Goal: Information Seeking & Learning: Learn about a topic

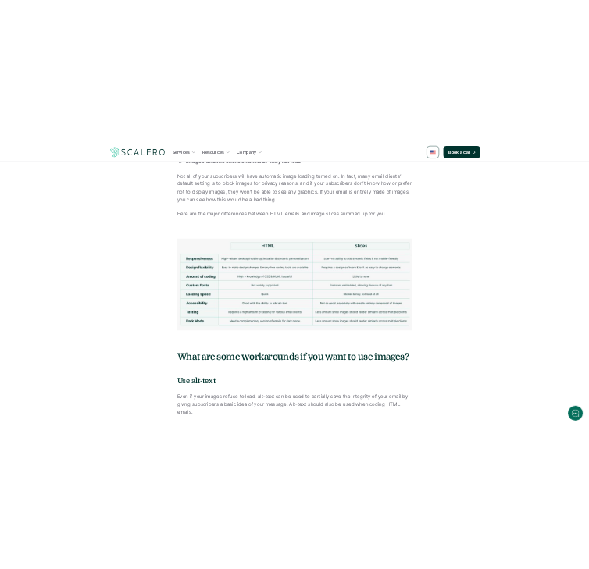
scroll to position [3513, 0]
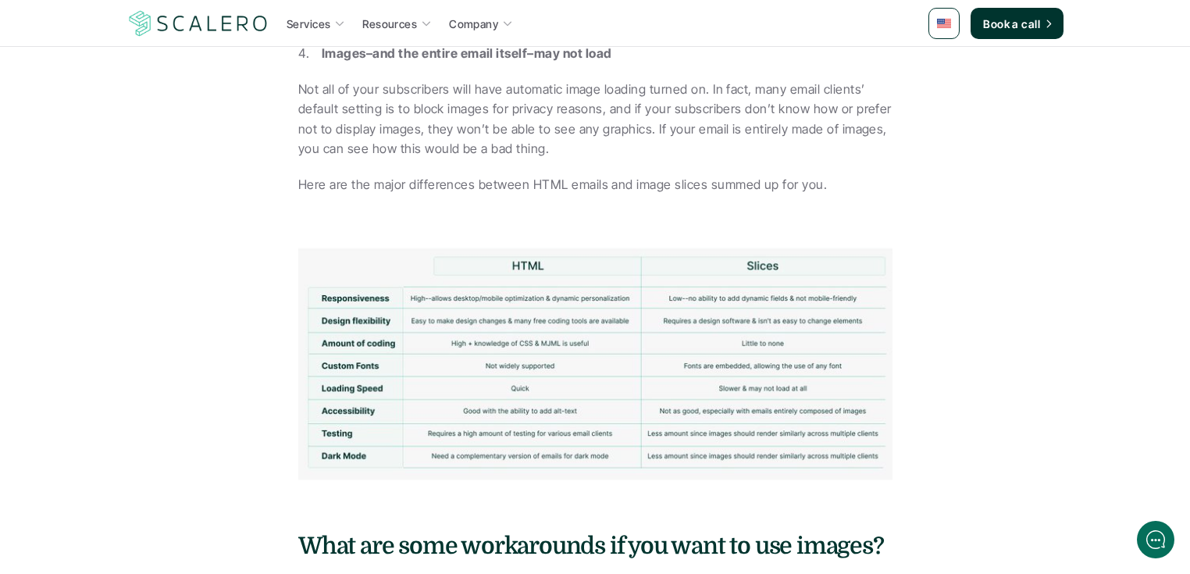
click at [506, 303] on img at bounding box center [595, 362] width 594 height 256
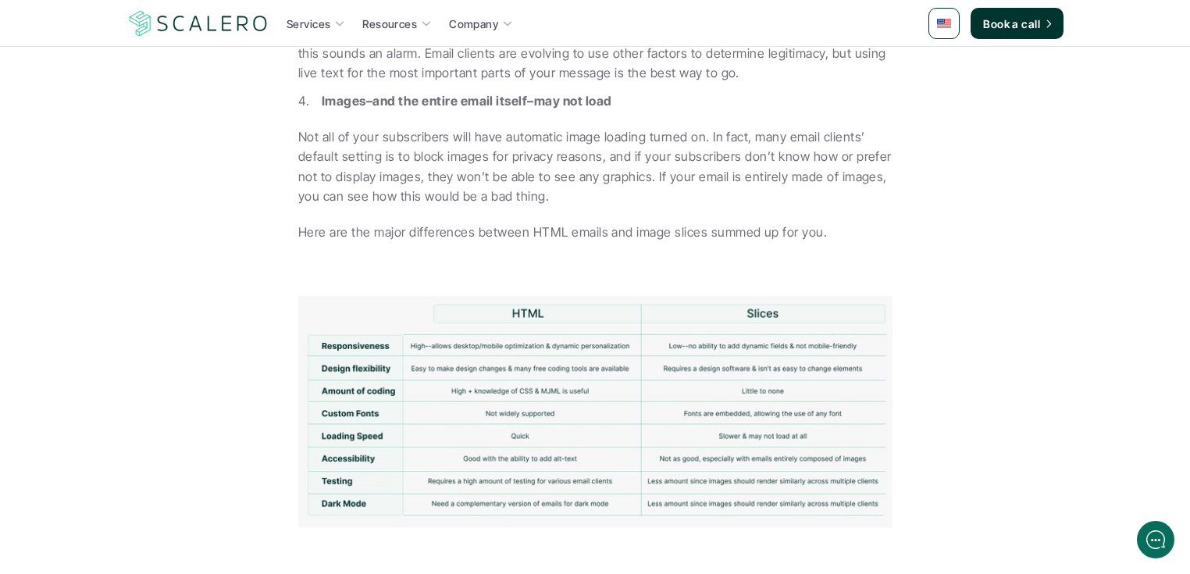
scroll to position [0, 0]
click at [629, 222] on p "Here are the major differences between HTML emails and image slices summed up f…" at bounding box center [594, 232] width 593 height 20
click at [777, 294] on img at bounding box center [595, 410] width 594 height 256
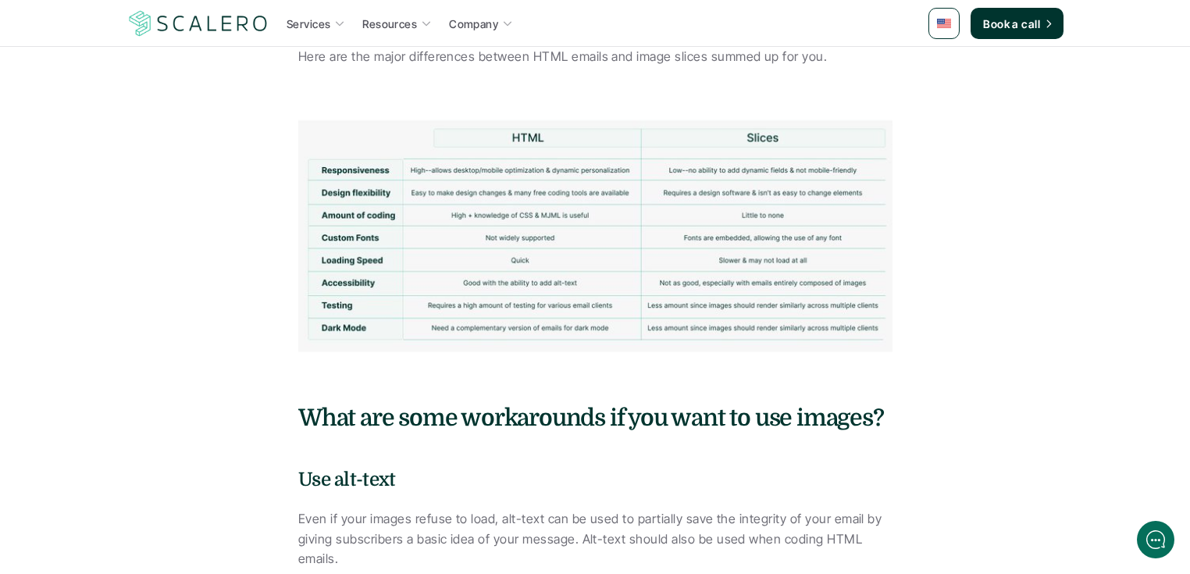
scroll to position [3652, 0]
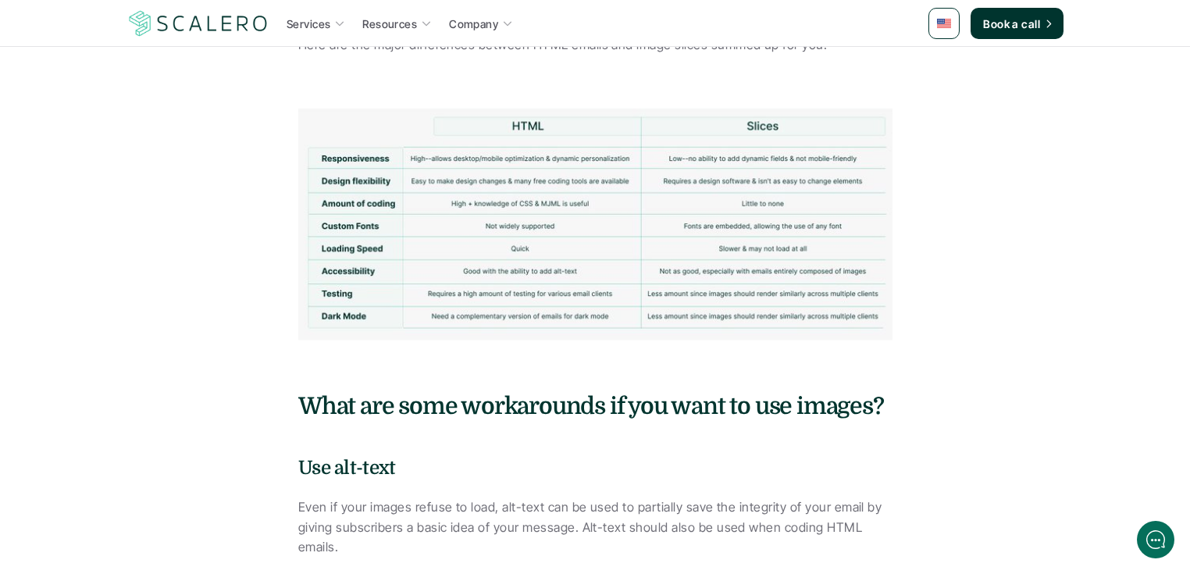
drag, startPoint x: 200, startPoint y: 503, endPoint x: 237, endPoint y: 525, distance: 43.8
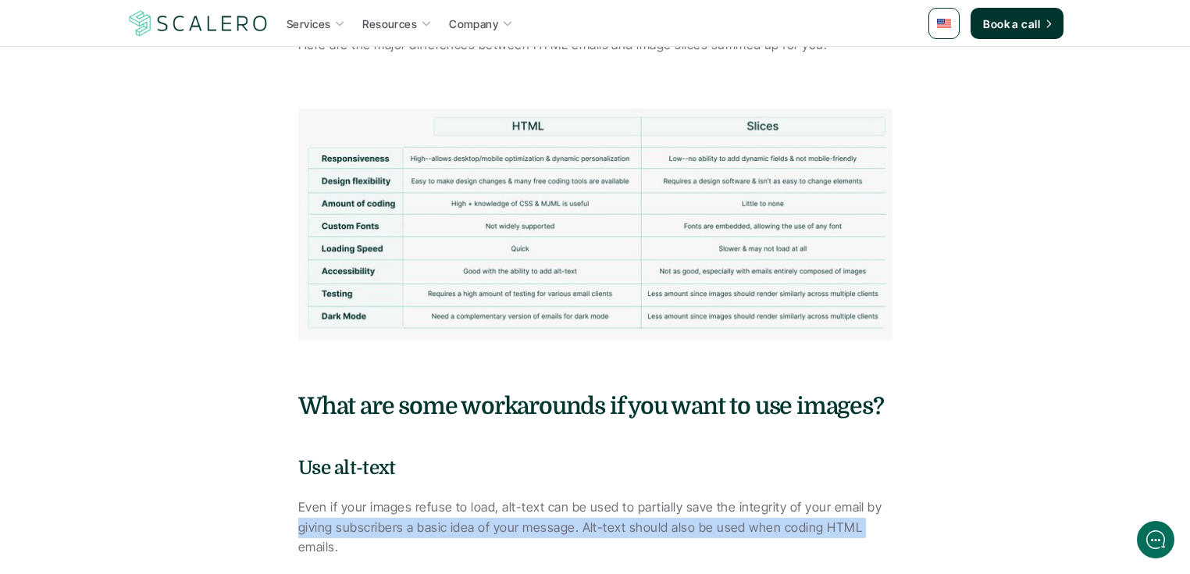
click at [413, 516] on p "Even if your images refuse to load, alt-text can be used to partially save the …" at bounding box center [594, 527] width 593 height 60
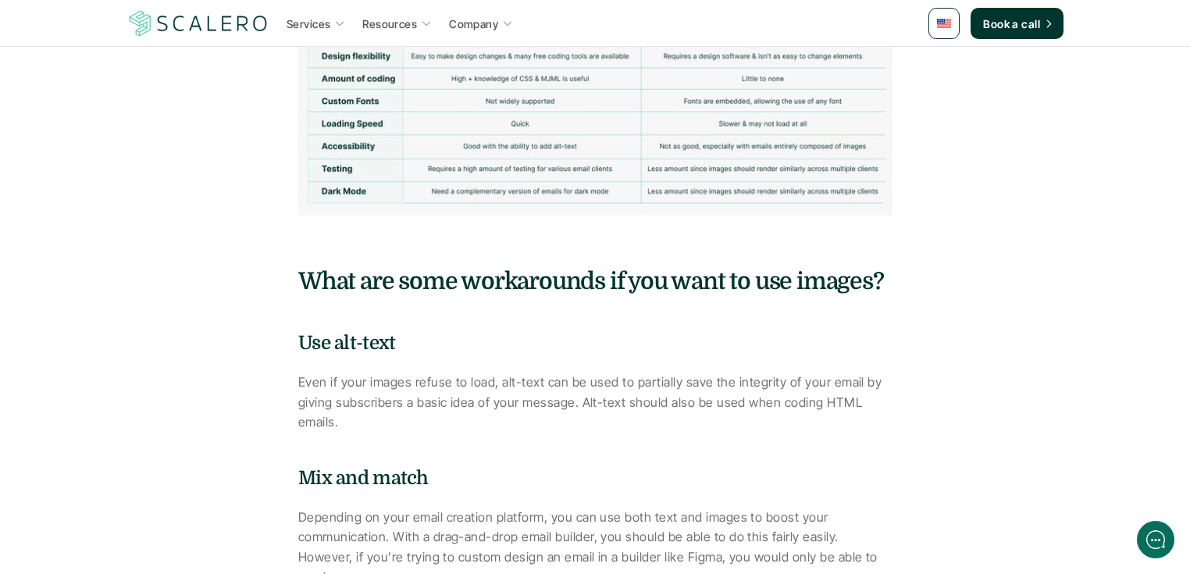
scroll to position [3528, 0]
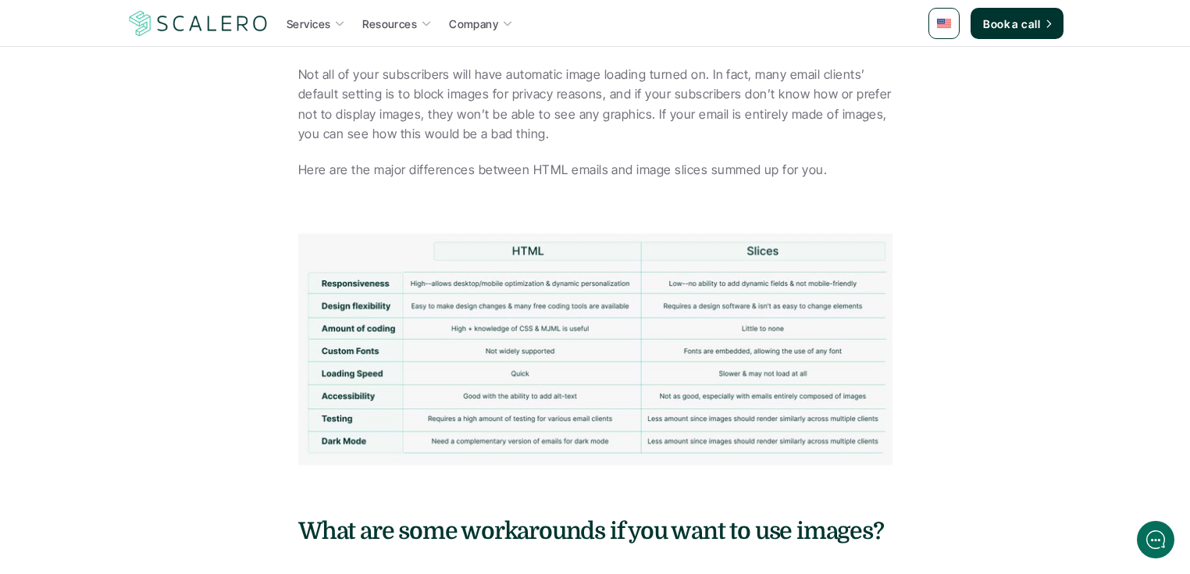
click at [815, 303] on img at bounding box center [595, 347] width 594 height 256
click at [884, 246] on img at bounding box center [595, 347] width 594 height 256
